Goal: Check status

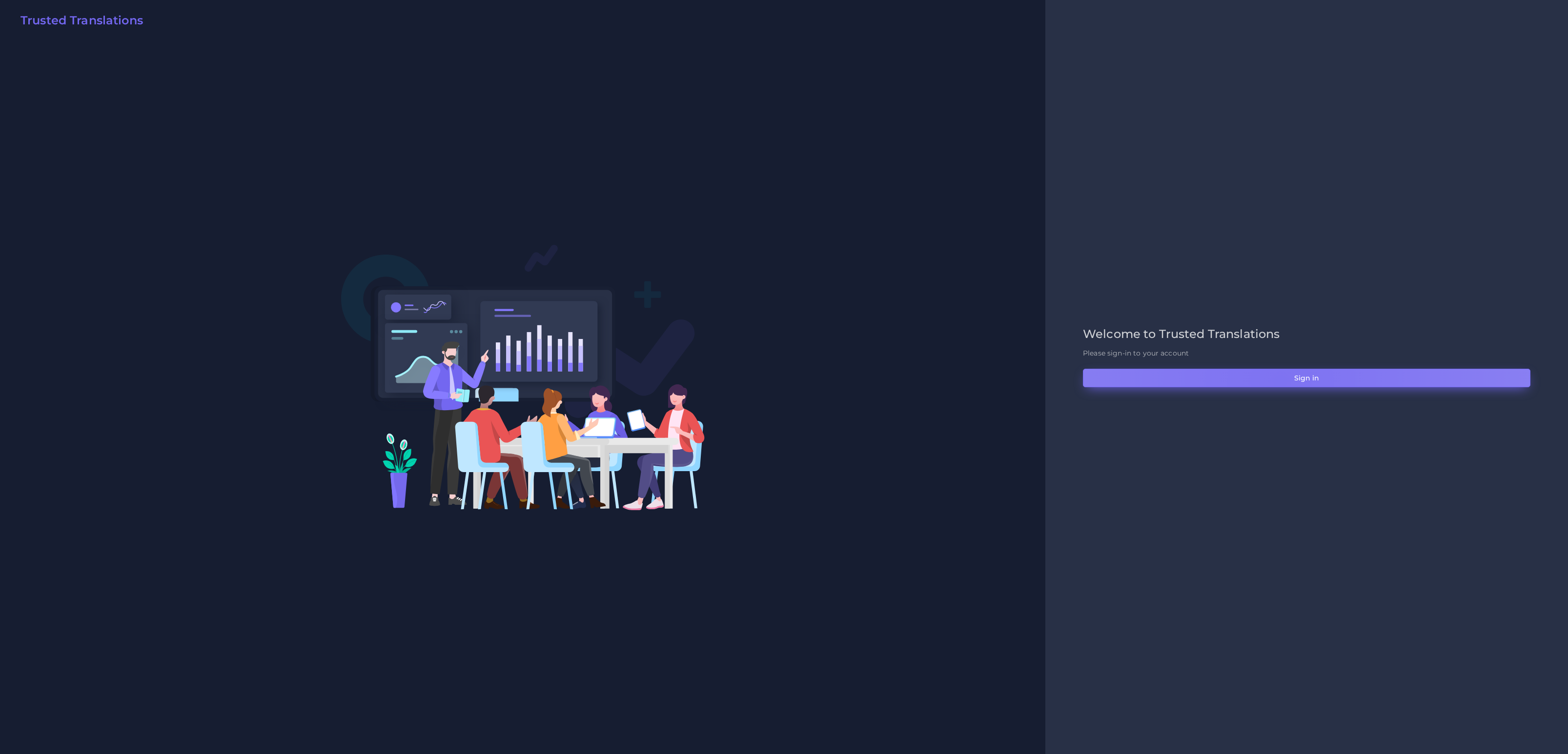
click at [1280, 382] on button "Sign in" at bounding box center [1306, 378] width 448 height 19
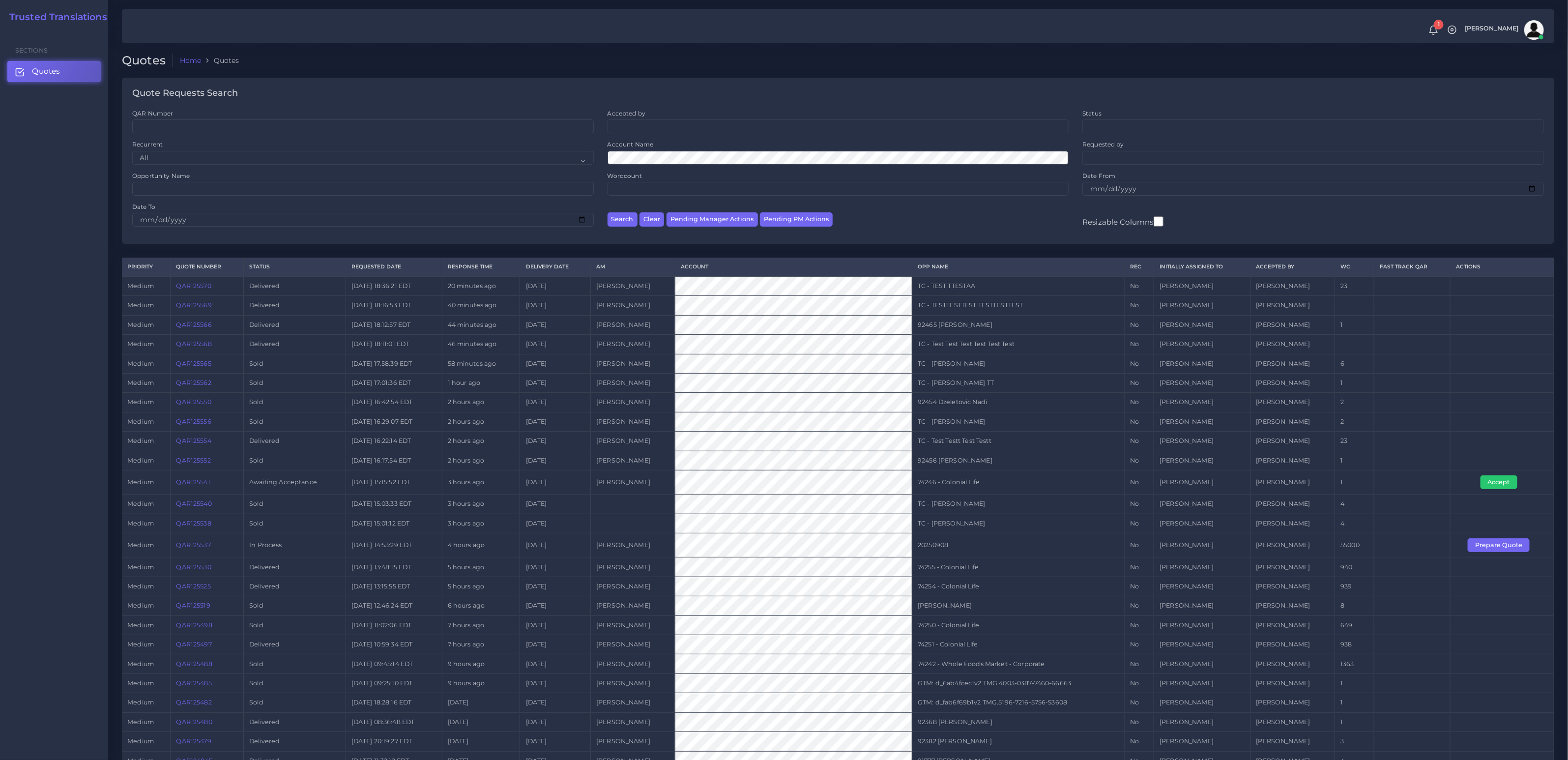
drag, startPoint x: 1220, startPoint y: 550, endPoint x: 564, endPoint y: 533, distance: 656.2
click at [645, 534] on tr "medium QAR125537 In Process 2025-09-08 14:53:29 EDT 4 hours ago 2025-09-25 Dami…" at bounding box center [838, 545] width 1433 height 24
click at [182, 548] on td "QAR125537" at bounding box center [207, 545] width 74 height 24
click at [190, 547] on link "QAR125537" at bounding box center [194, 545] width 34 height 7
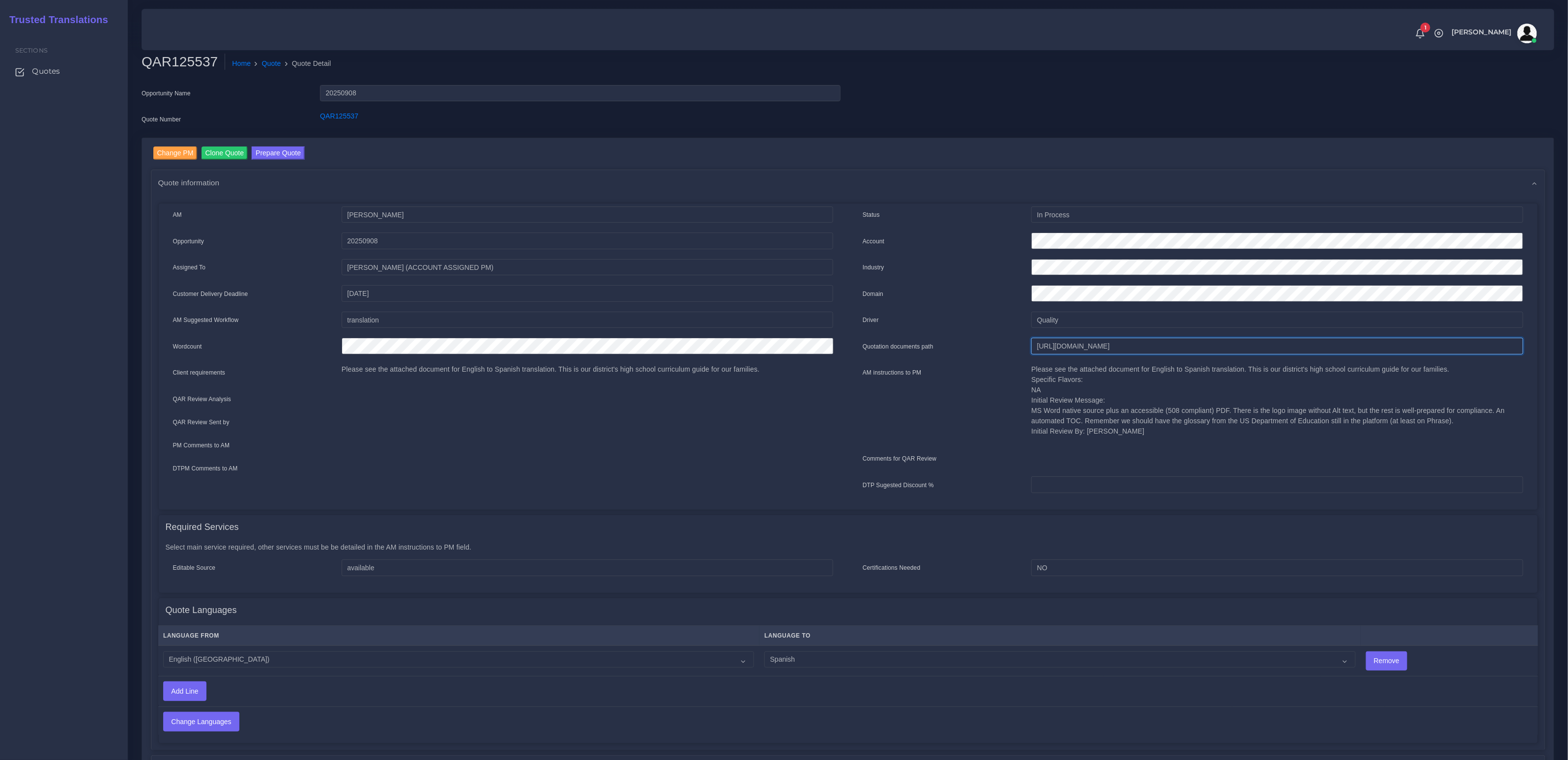
click at [1265, 348] on input "[URL][DOMAIN_NAME]" at bounding box center [1277, 346] width 491 height 17
drag, startPoint x: 373, startPoint y: 117, endPoint x: 301, endPoint y: 115, distance: 72.0
click at [301, 115] on div "Quote Number QAR125537" at bounding box center [491, 121] width 714 height 19
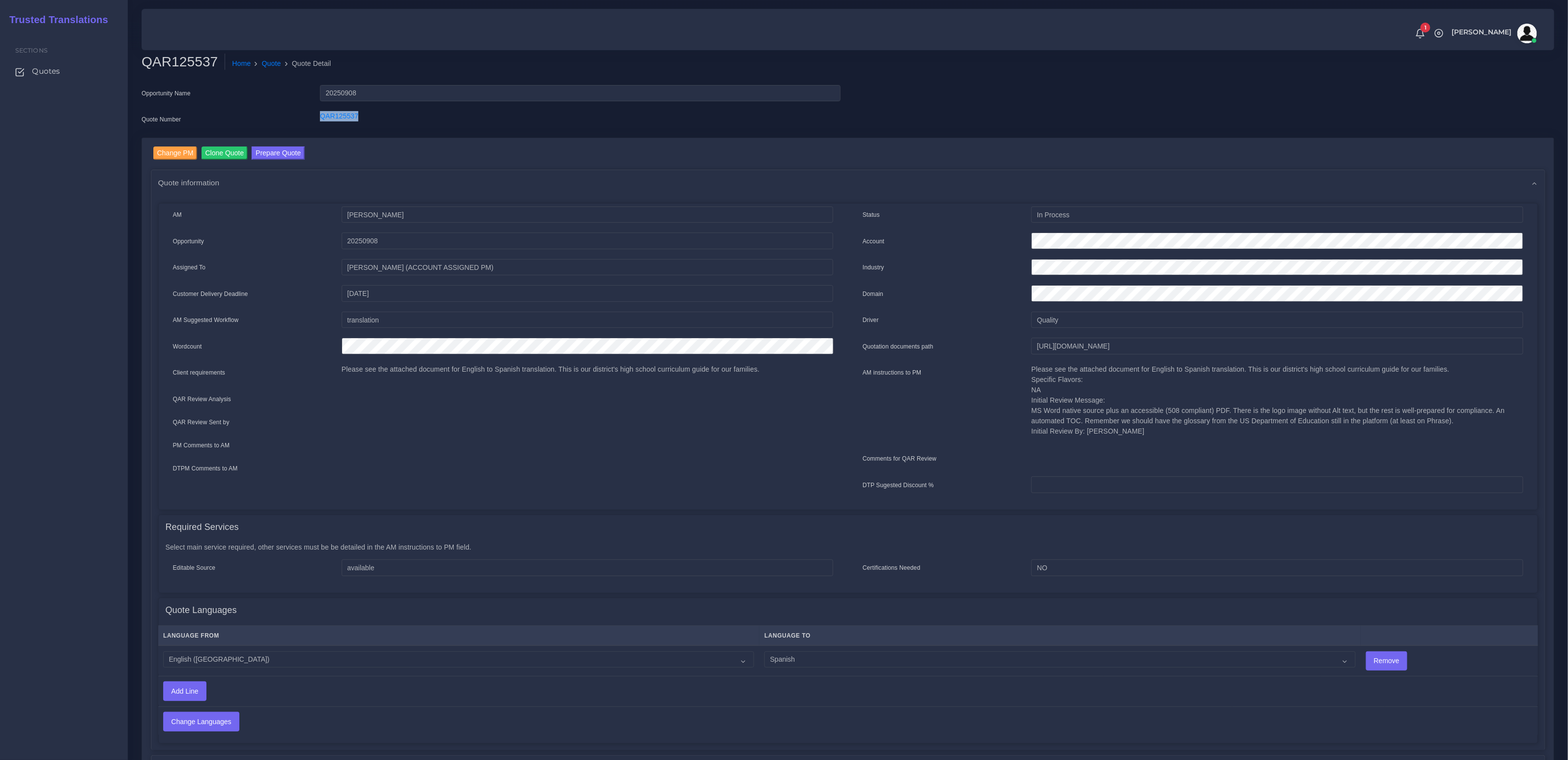
copy div "QAR125537"
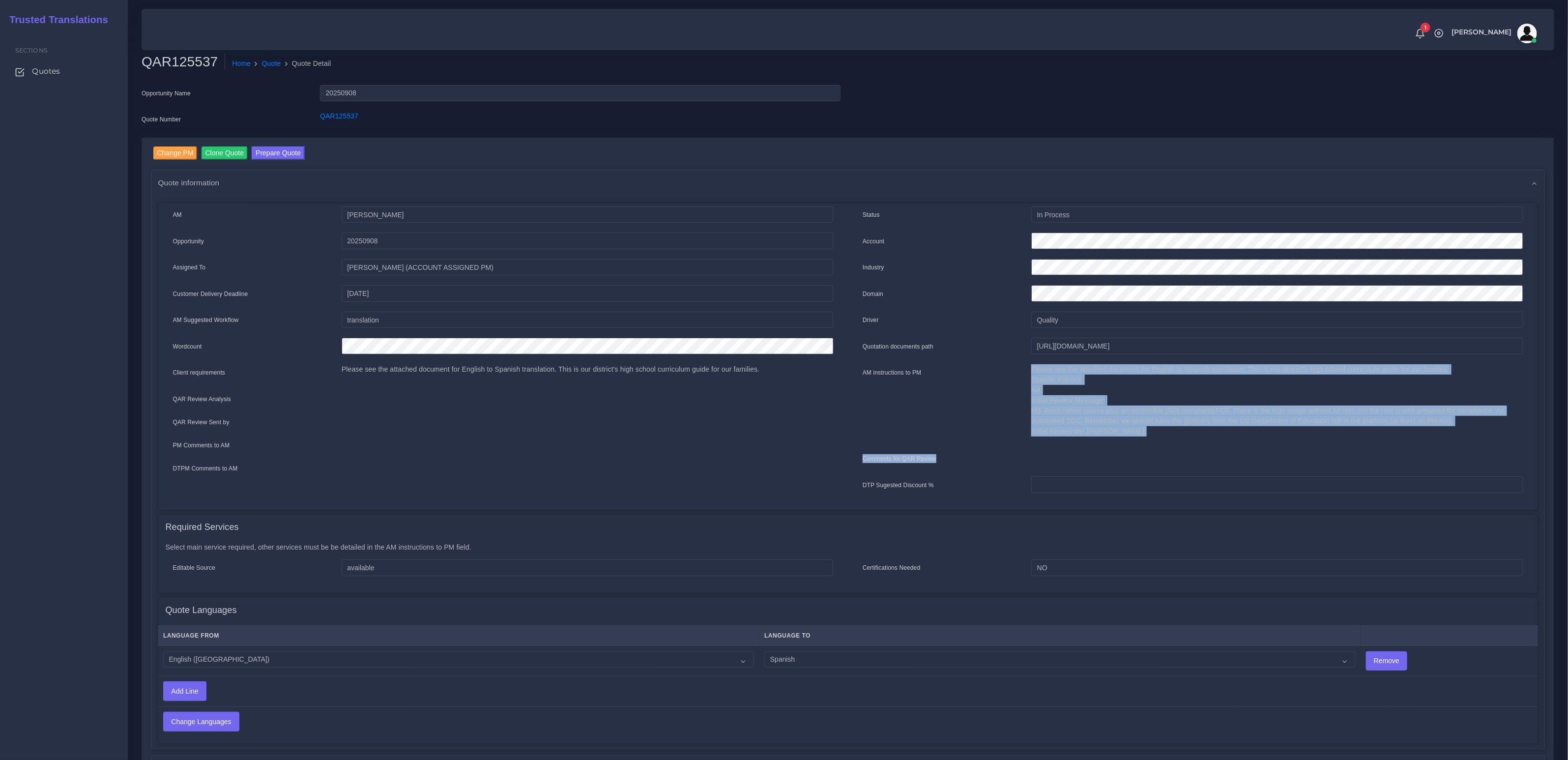
drag, startPoint x: 1144, startPoint y: 444, endPoint x: 1021, endPoint y: 386, distance: 136.0
click at [1021, 386] on div "Status In Process Account Industry Domain Driver Quality NA" at bounding box center [1193, 355] width 690 height 297
copy div "Please see the attached document for English to Spanish translation. This is ou…"
